Goal: Task Accomplishment & Management: Use online tool/utility

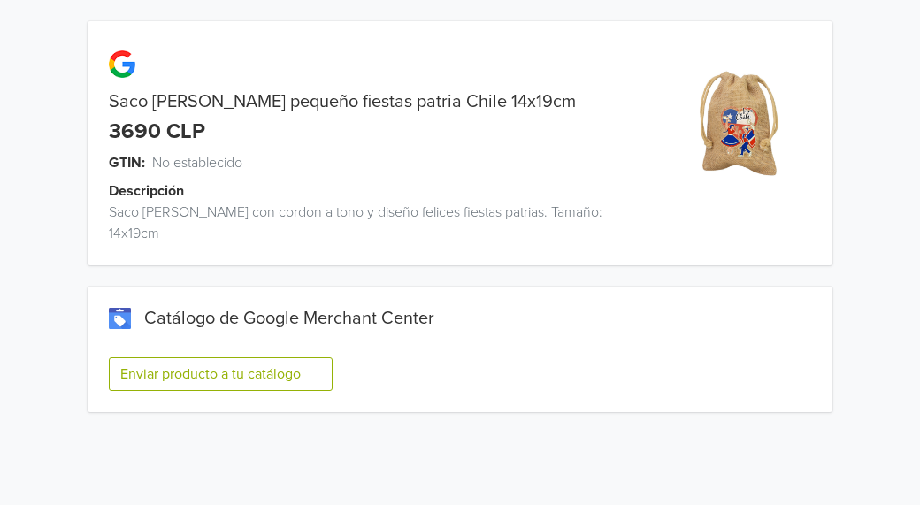
click at [286, 358] on button "Enviar producto a tu catálogo" at bounding box center [221, 375] width 224 height 34
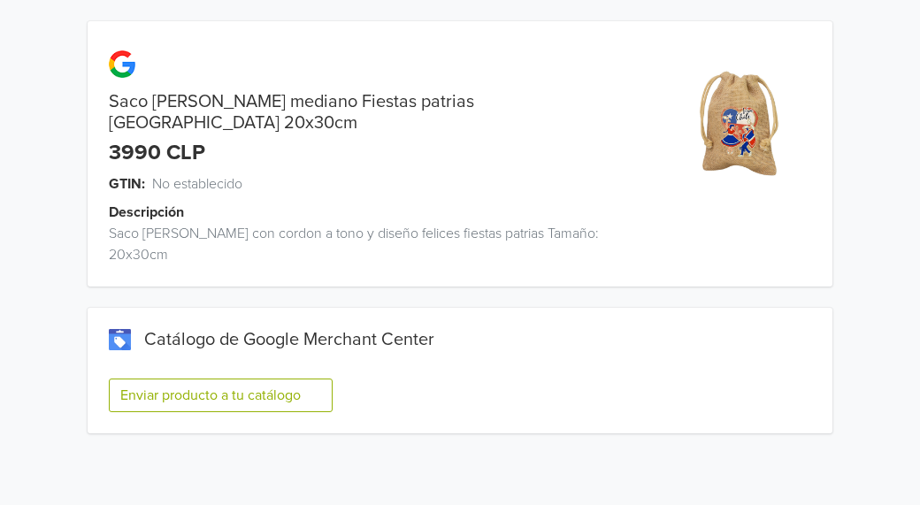
click at [213, 379] on button "Enviar producto a tu catálogo" at bounding box center [221, 396] width 224 height 34
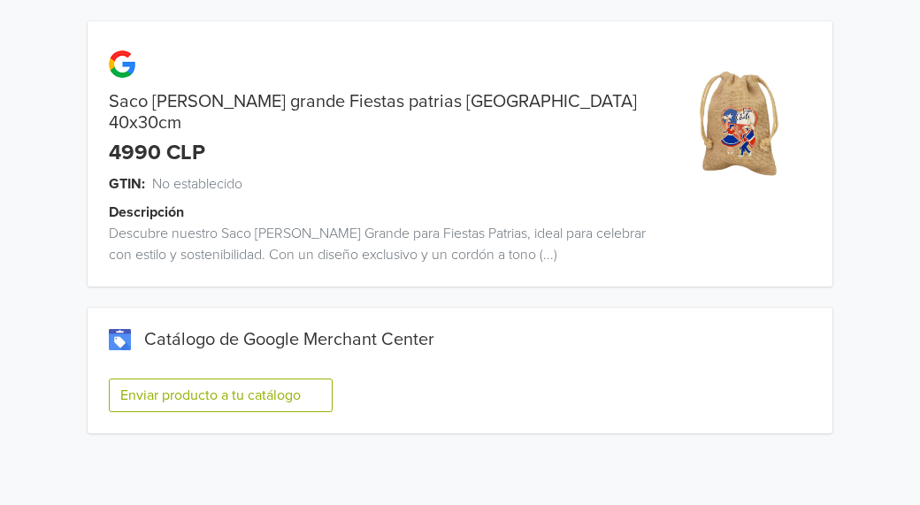
click at [222, 386] on button "Enviar producto a tu catálogo" at bounding box center [221, 396] width 224 height 34
